Goal: Navigation & Orientation: Find specific page/section

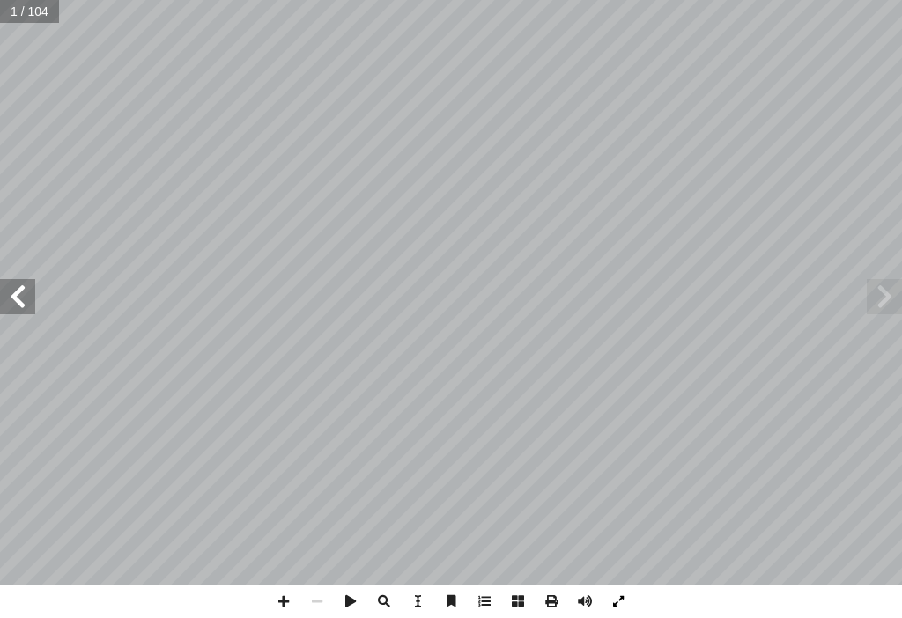
click at [624, 592] on span at bounding box center [618, 601] width 33 height 33
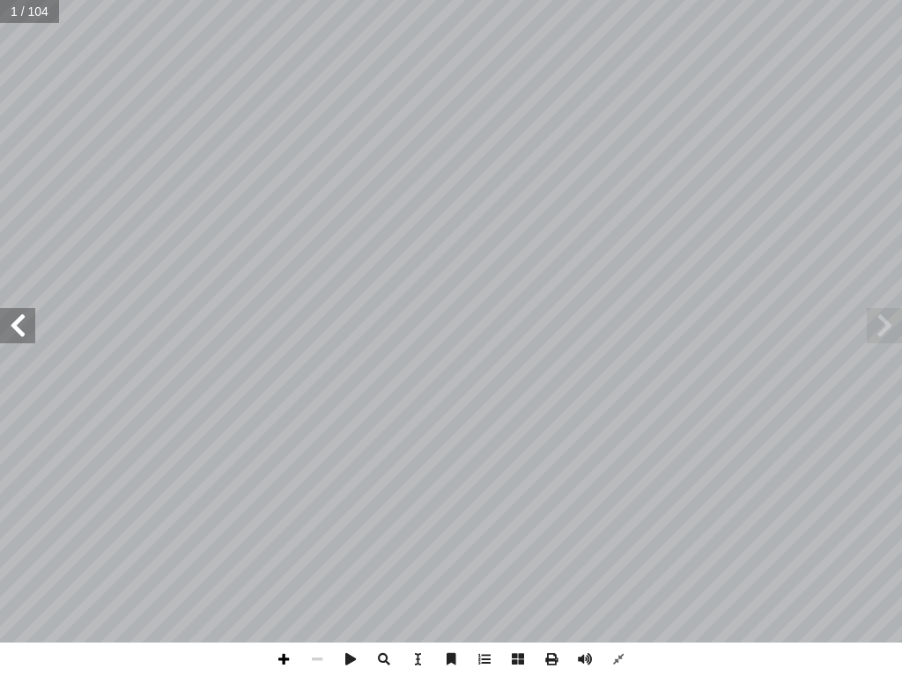
click at [278, 617] on span at bounding box center [283, 659] width 33 height 33
click at [7, 326] on span at bounding box center [17, 325] width 35 height 35
click at [10, 326] on span at bounding box center [17, 325] width 35 height 35
drag, startPoint x: 10, startPoint y: 326, endPoint x: 1, endPoint y: 329, distance: 9.2
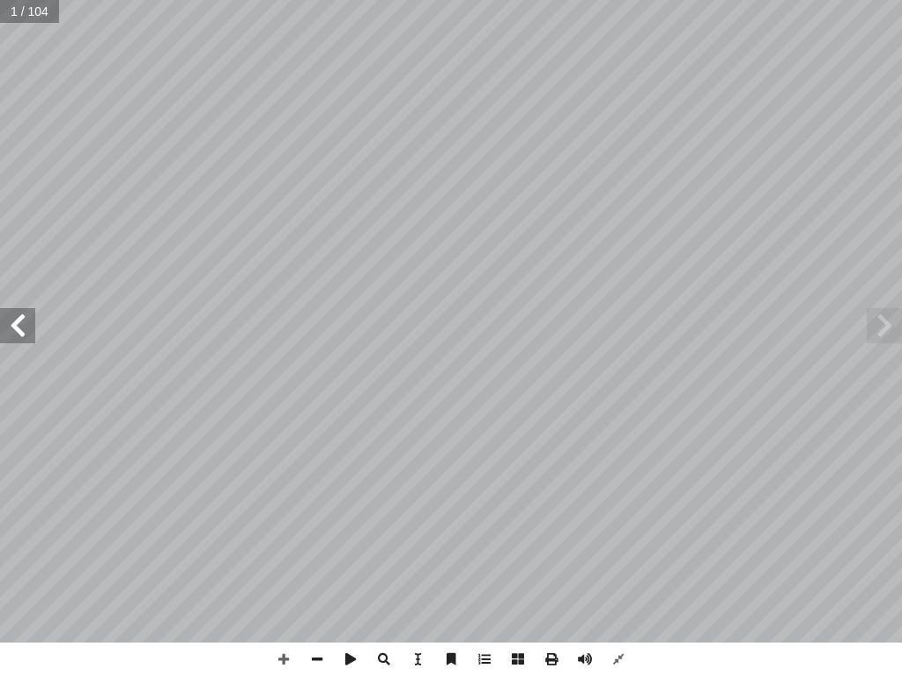
click at [4, 329] on span at bounding box center [17, 325] width 35 height 35
click at [1, 329] on span at bounding box center [17, 325] width 35 height 35
click at [0, 329] on span at bounding box center [17, 325] width 35 height 35
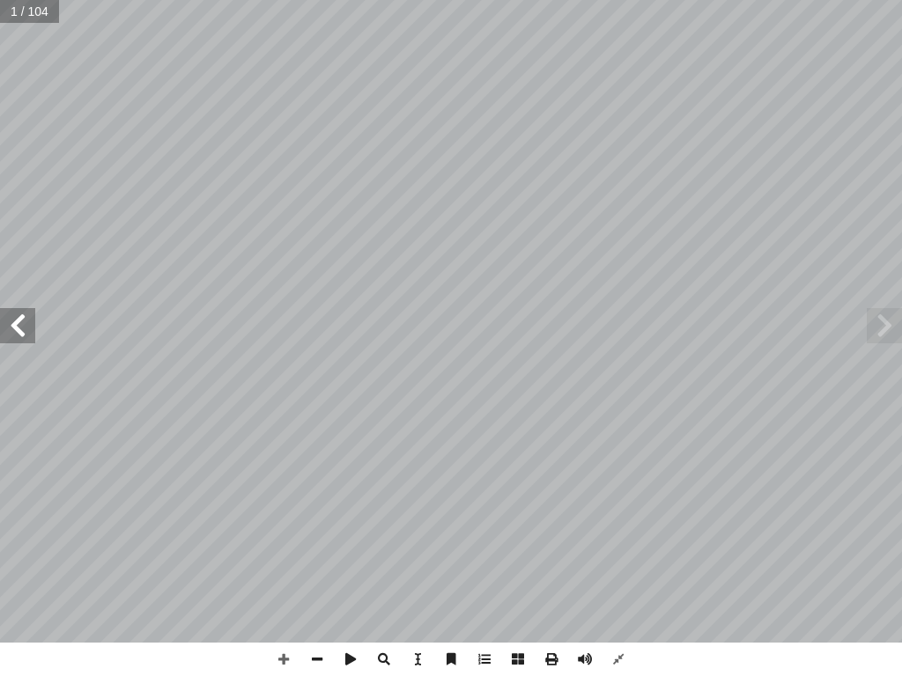
click at [0, 329] on span at bounding box center [17, 325] width 35 height 35
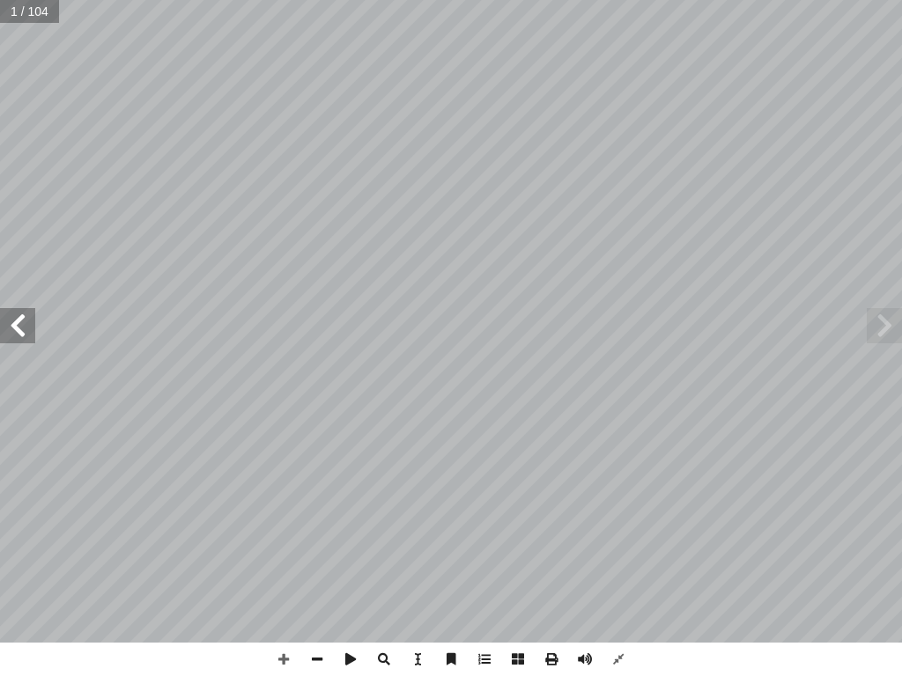
click at [0, 329] on span at bounding box center [17, 325] width 35 height 35
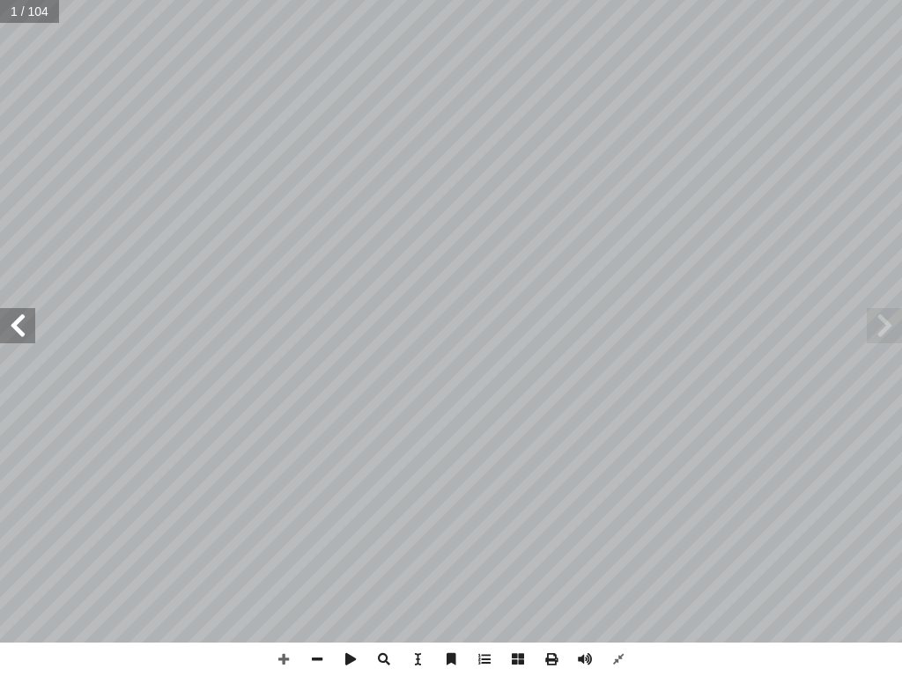
click at [0, 329] on span at bounding box center [17, 325] width 35 height 35
click at [321, 617] on span at bounding box center [316, 659] width 33 height 33
click at [19, 319] on span at bounding box center [17, 325] width 35 height 35
click at [10, 323] on span at bounding box center [17, 325] width 35 height 35
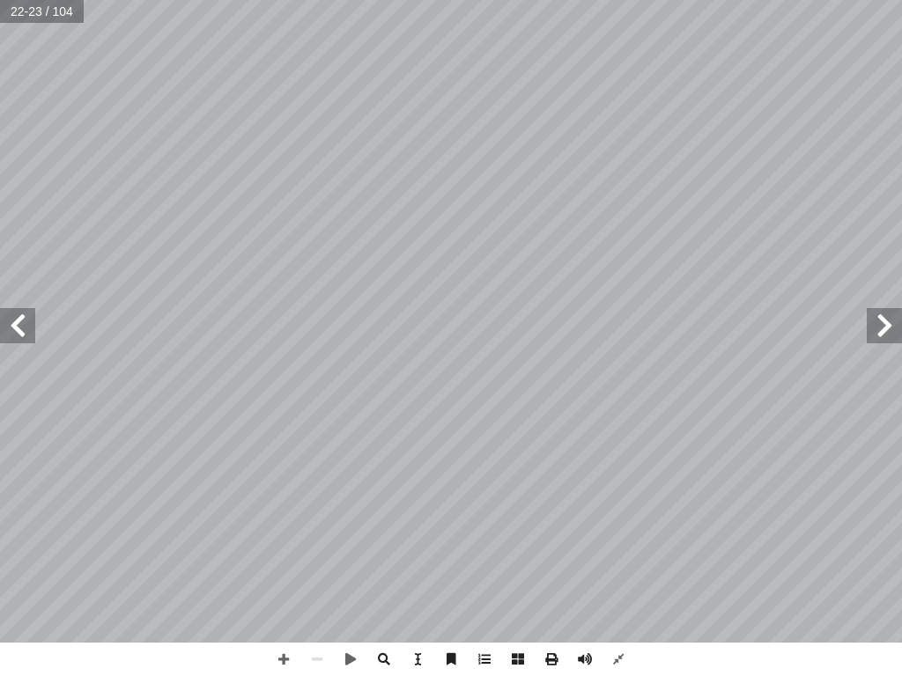
click at [10, 323] on span at bounding box center [17, 325] width 35 height 35
click at [887, 336] on span at bounding box center [884, 325] width 35 height 35
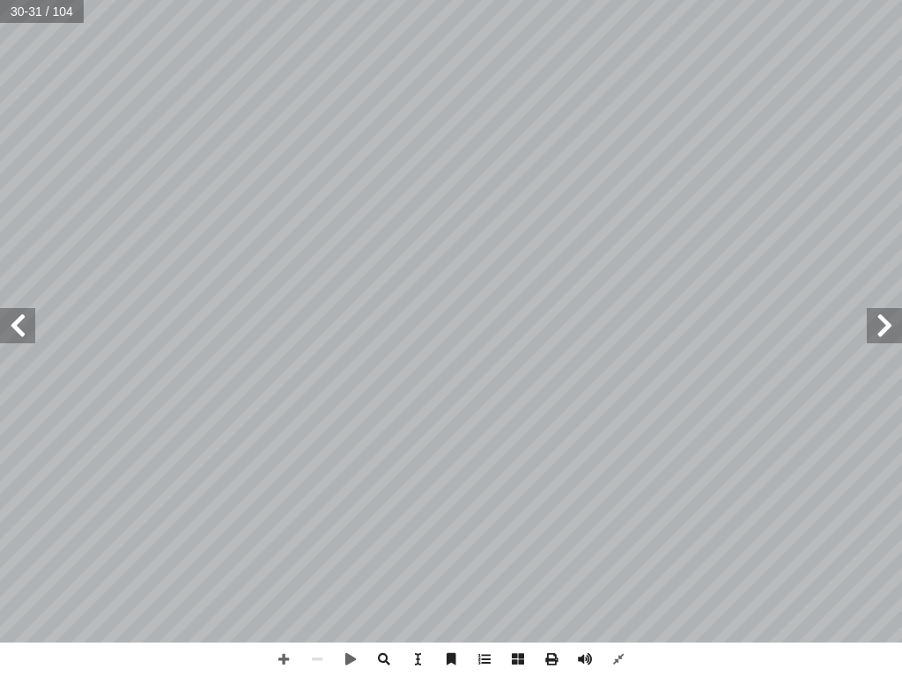
click at [887, 336] on span at bounding box center [884, 325] width 35 height 35
click at [296, 617] on span at bounding box center [283, 659] width 33 height 33
click at [705, 617] on div "16 لسابقة. � لجملة � في َ لصحيحة � َ د � عد أ ل� � ُ كتب أ � ) أ � د: � عد أ ل�…" at bounding box center [451, 338] width 902 height 676
click at [901, 340] on div "16 لسابقة. � لجملة � في َ لصحيحة � َ د � عد أ ل� � ُ كتب أ � ) أ � د: � عد أ ل�…" at bounding box center [451, 321] width 902 height 643
click at [312, 617] on span at bounding box center [316, 659] width 33 height 33
